Goal: Browse casually

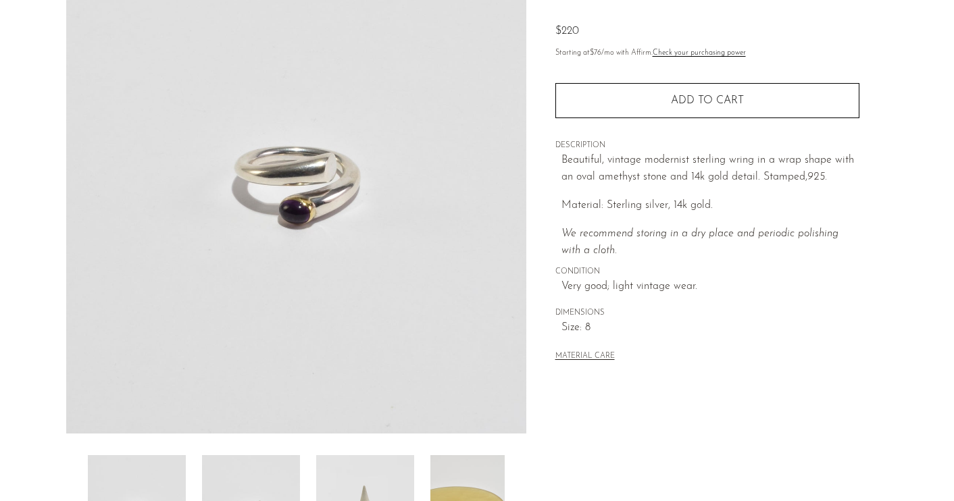
scroll to position [297, 0]
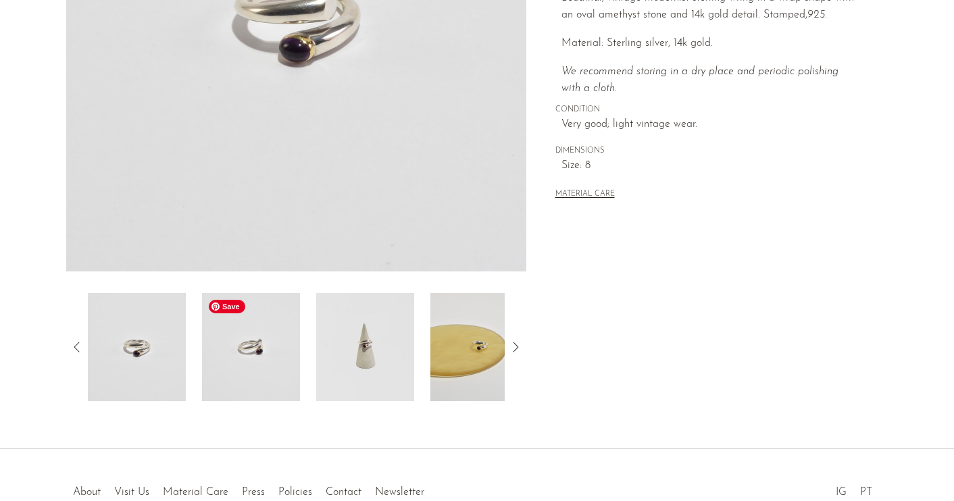
click at [288, 367] on img at bounding box center [251, 347] width 98 height 108
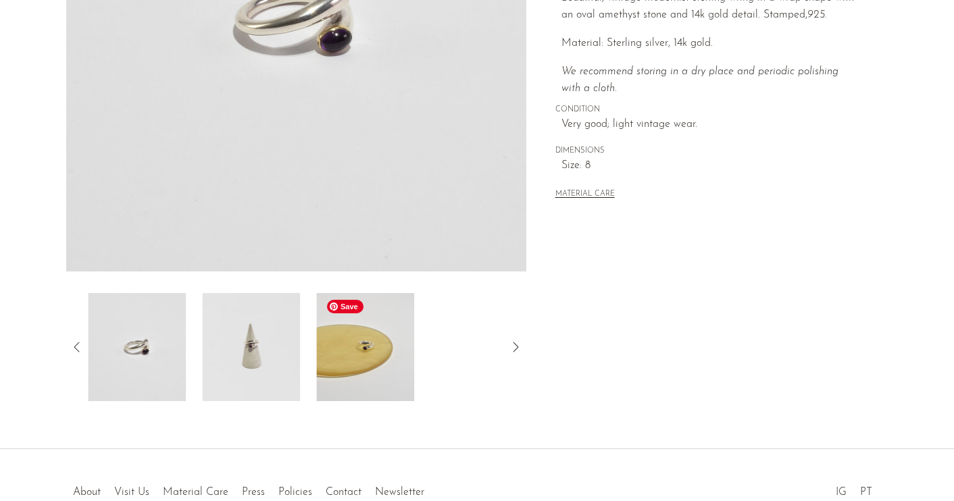
click at [347, 364] on img at bounding box center [365, 347] width 98 height 108
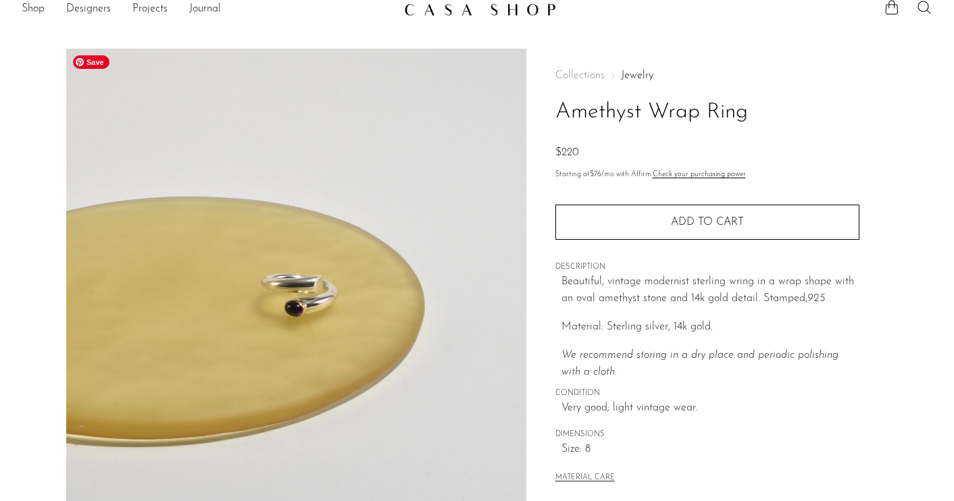
scroll to position [5, 0]
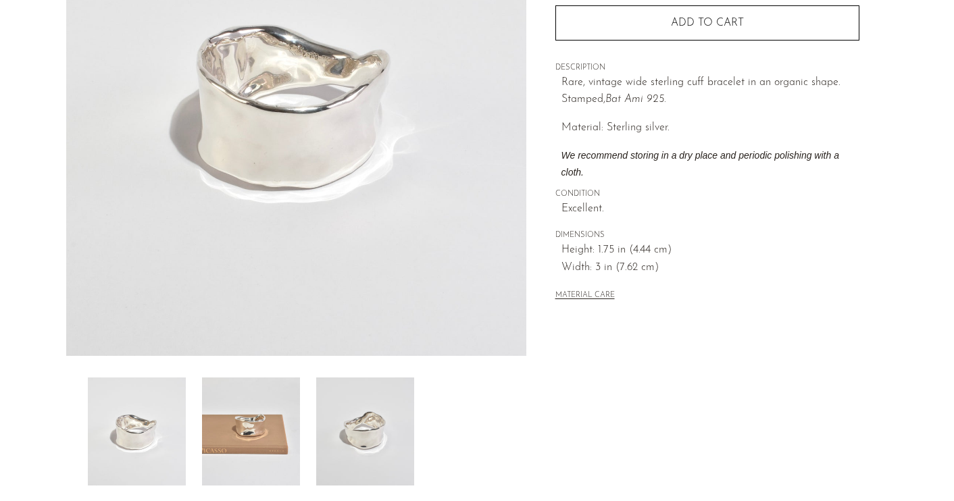
scroll to position [233, 0]
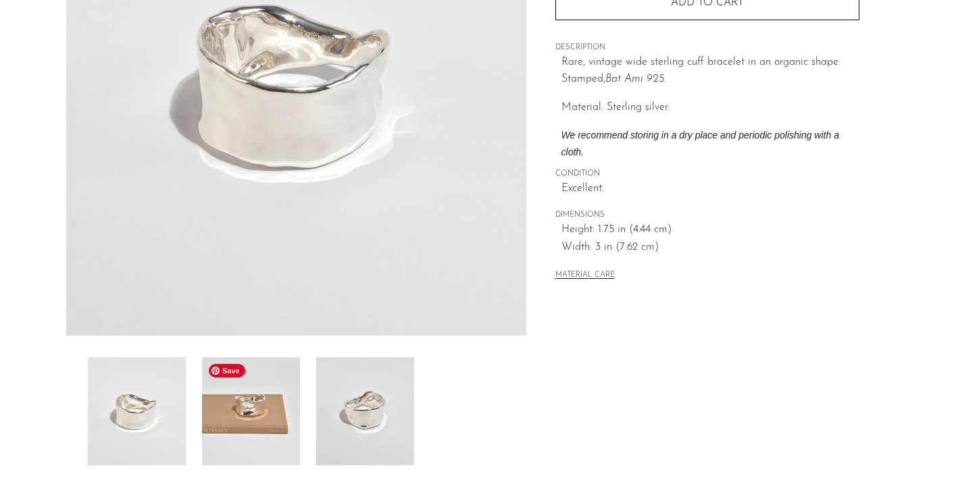
click at [261, 415] on img at bounding box center [251, 411] width 98 height 108
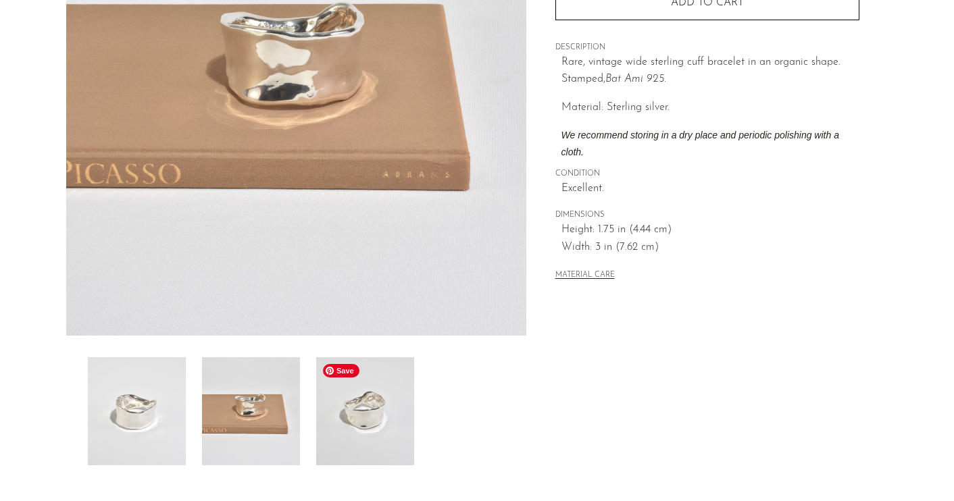
click at [357, 422] on img at bounding box center [365, 411] width 98 height 108
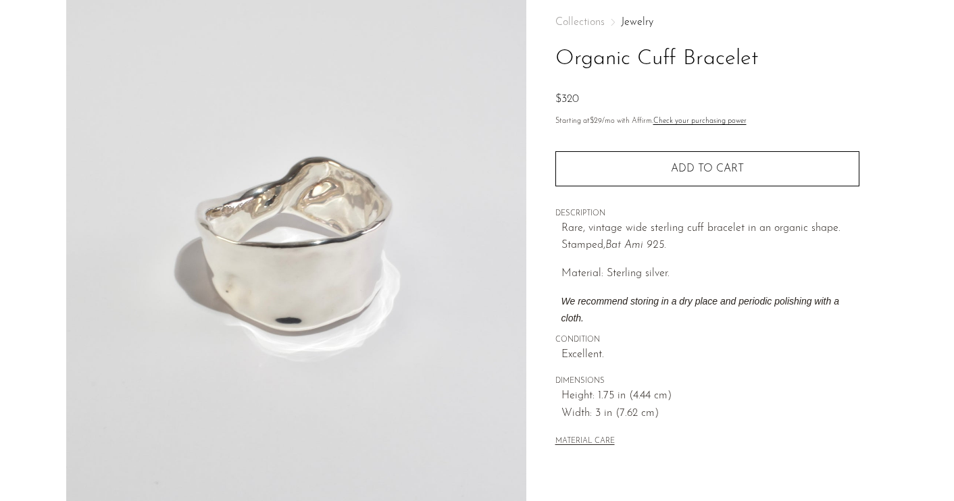
scroll to position [54, 0]
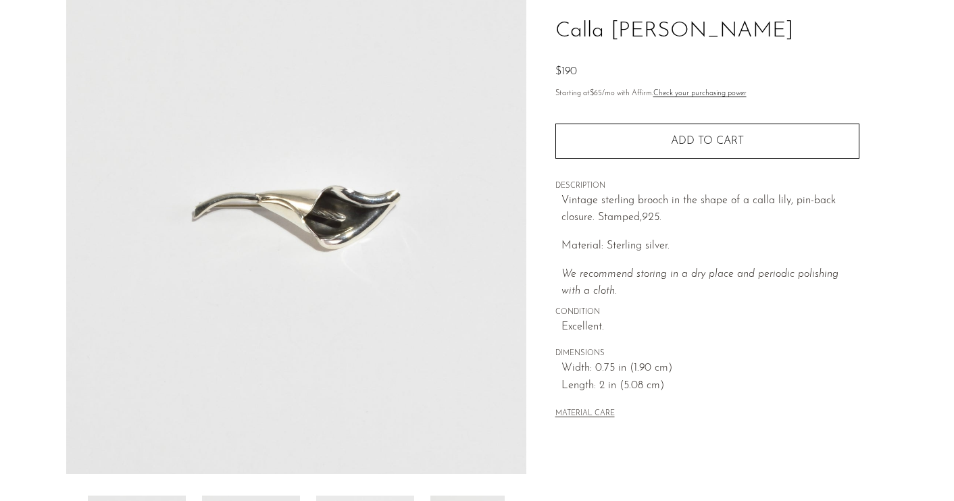
scroll to position [97, 0]
